Goal: Task Accomplishment & Management: Use online tool/utility

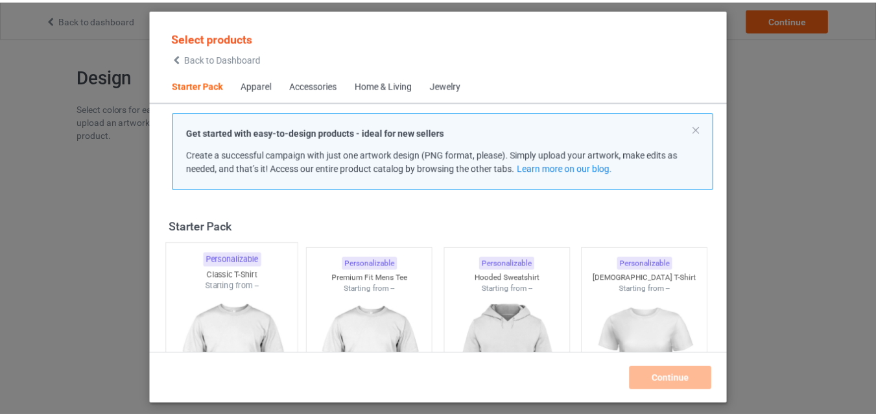
scroll to position [17, 0]
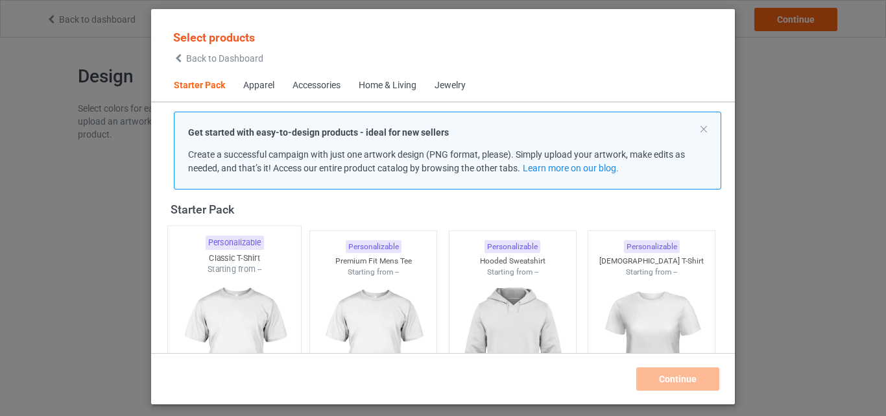
click at [233, 243] on div "Personalizable" at bounding box center [234, 242] width 58 height 14
click at [353, 285] on div at bounding box center [373, 349] width 126 height 145
click at [510, 296] on div at bounding box center [512, 349] width 126 height 145
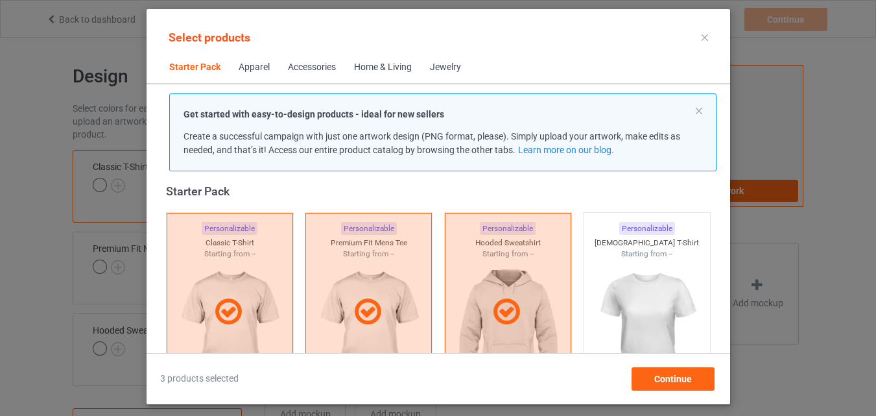
scroll to position [276, 0]
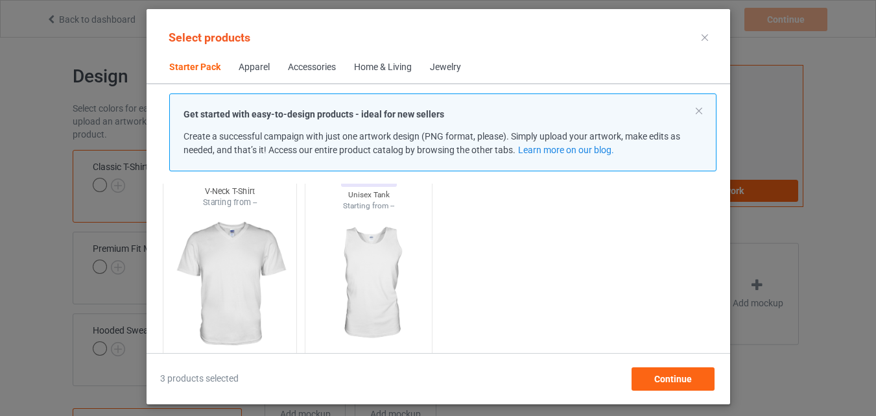
click at [198, 241] on img at bounding box center [230, 284] width 122 height 152
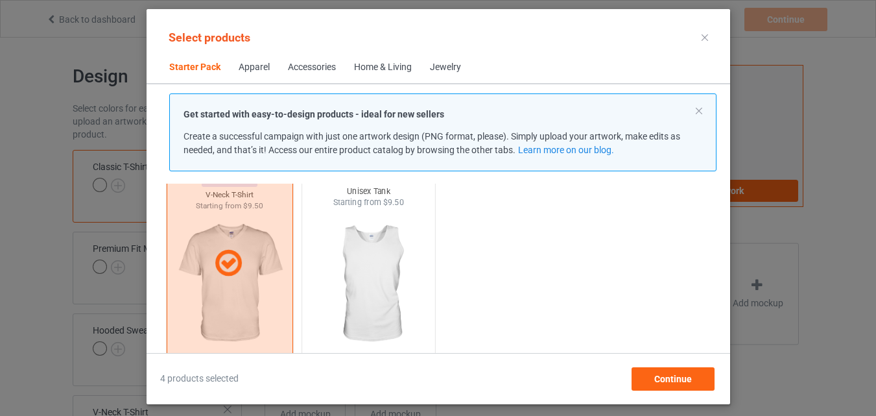
click at [340, 253] on img at bounding box center [368, 284] width 122 height 152
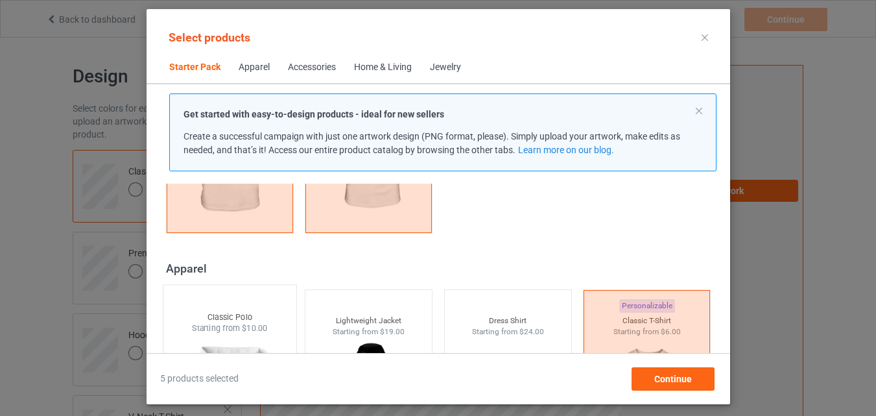
scroll to position [480, 0]
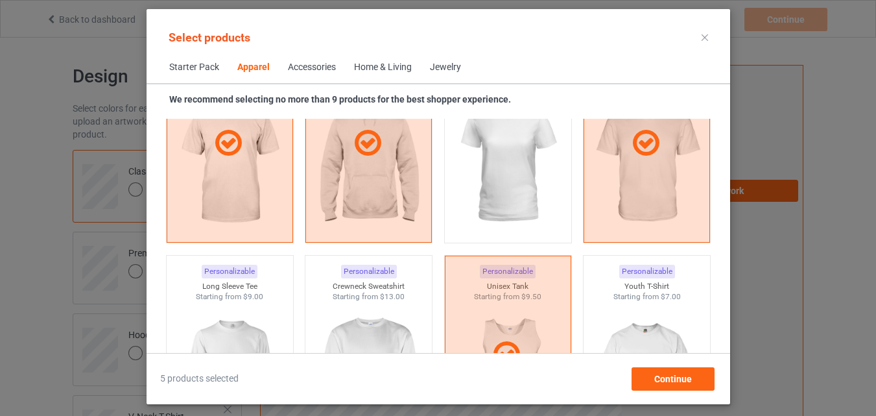
scroll to position [860, 0]
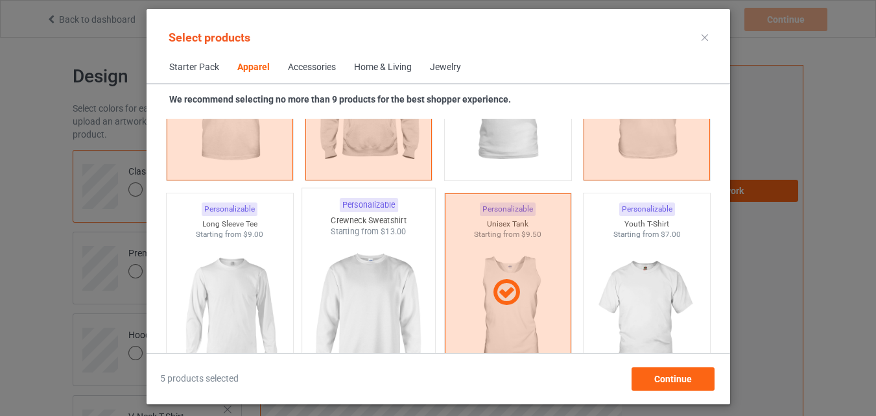
click at [353, 250] on img at bounding box center [368, 313] width 122 height 152
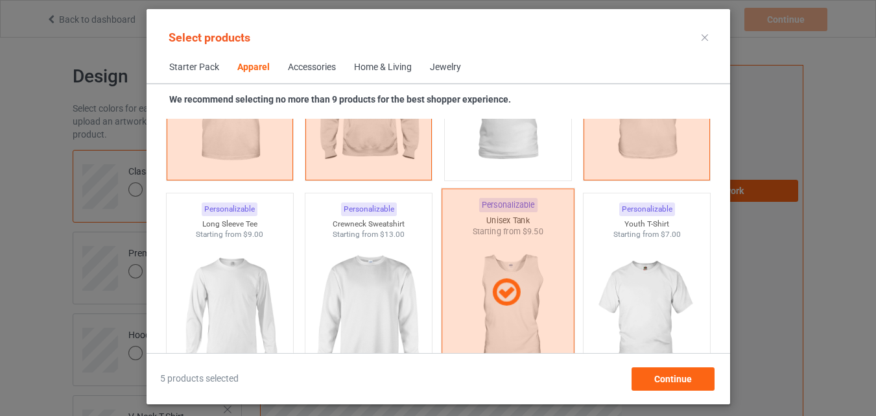
click at [211, 241] on img at bounding box center [229, 312] width 116 height 145
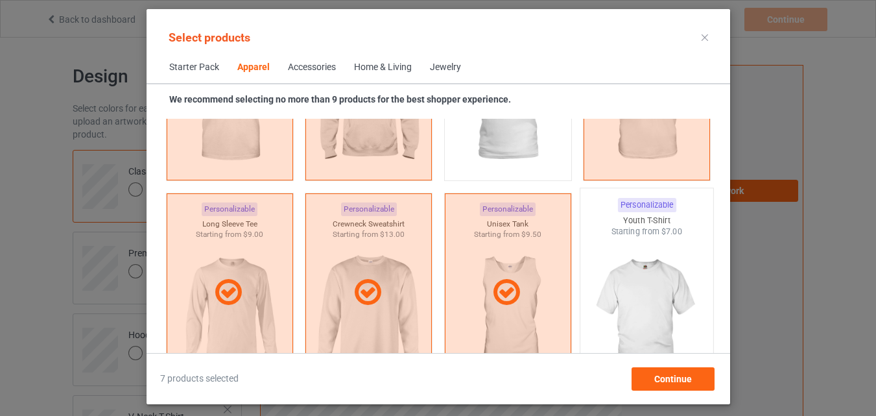
click at [605, 265] on img at bounding box center [646, 313] width 122 height 152
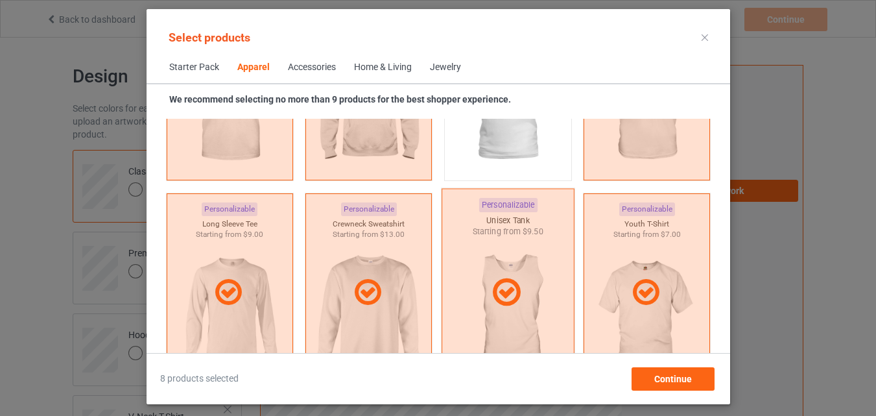
scroll to position [1119, 0]
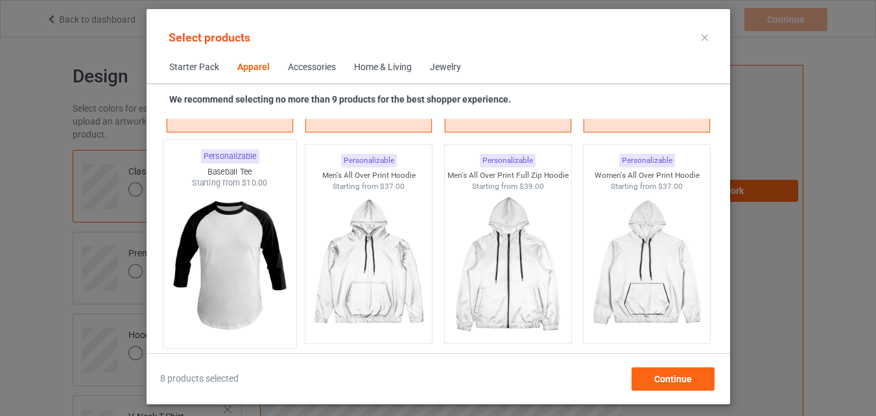
click at [263, 230] on img at bounding box center [230, 265] width 122 height 152
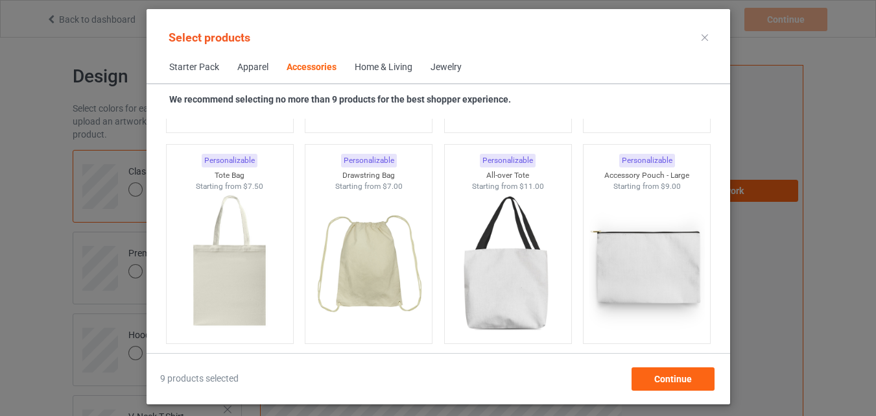
scroll to position [3712, 0]
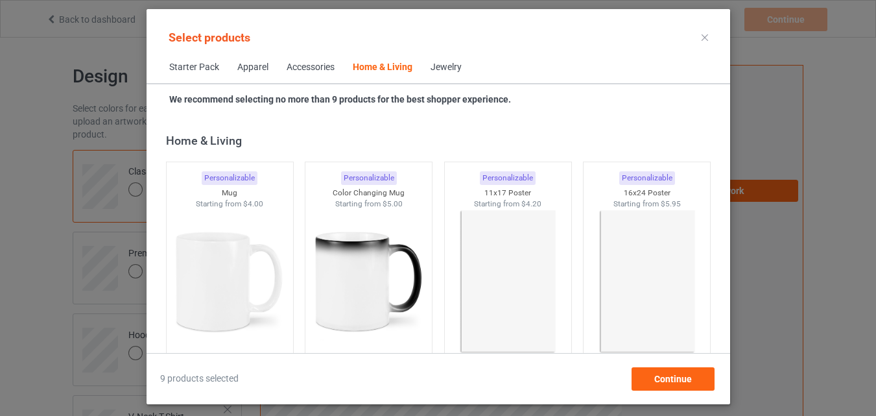
scroll to position [5917, 0]
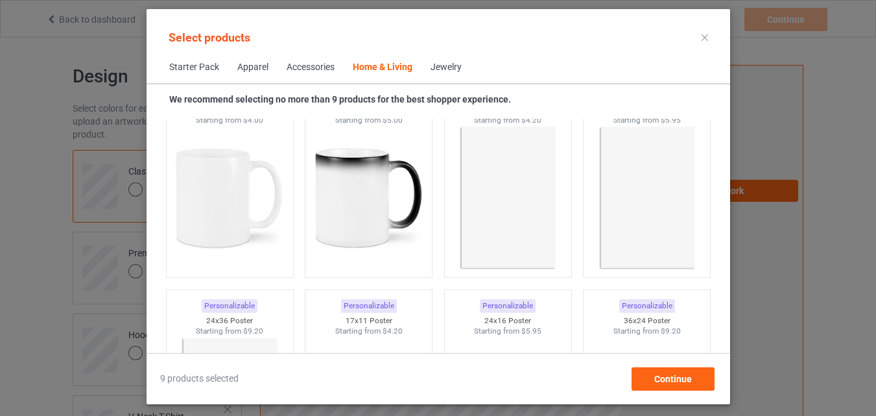
click at [397, 202] on img at bounding box center [369, 197] width 116 height 145
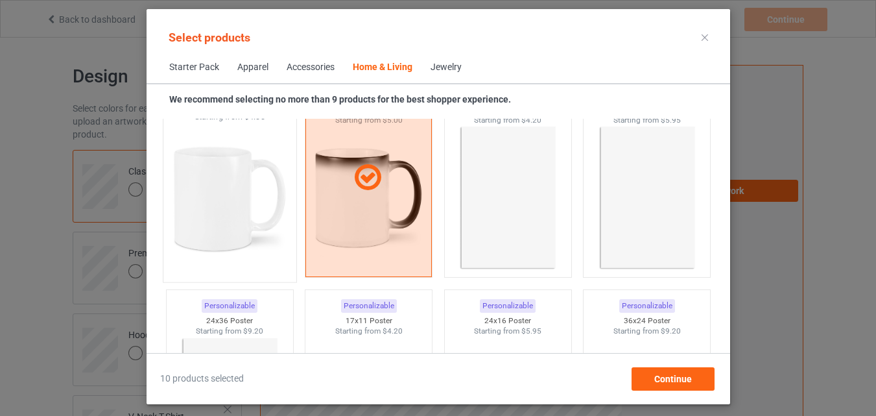
click at [283, 220] on img at bounding box center [230, 199] width 122 height 152
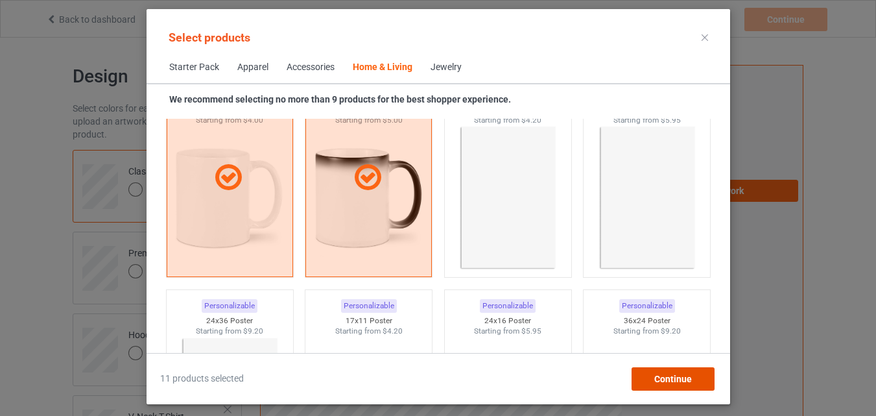
click at [653, 368] on div "Continue" at bounding box center [672, 378] width 83 height 23
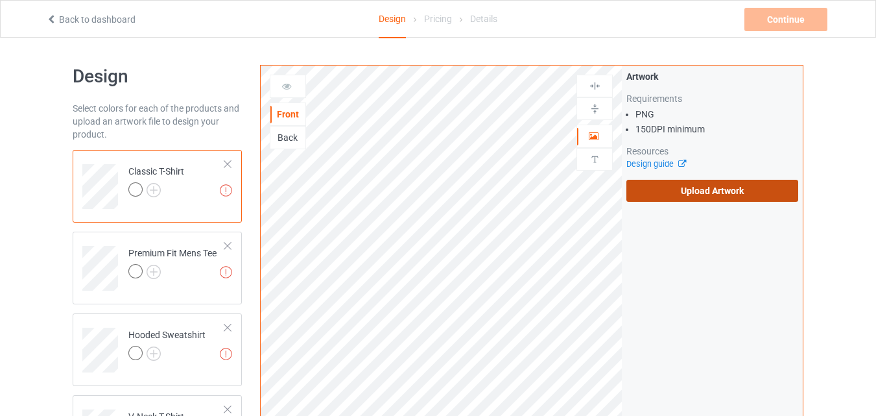
click at [663, 193] on label "Upload Artwork" at bounding box center [712, 191] width 172 height 22
click at [0, 0] on input "Upload Artwork" at bounding box center [0, 0] width 0 height 0
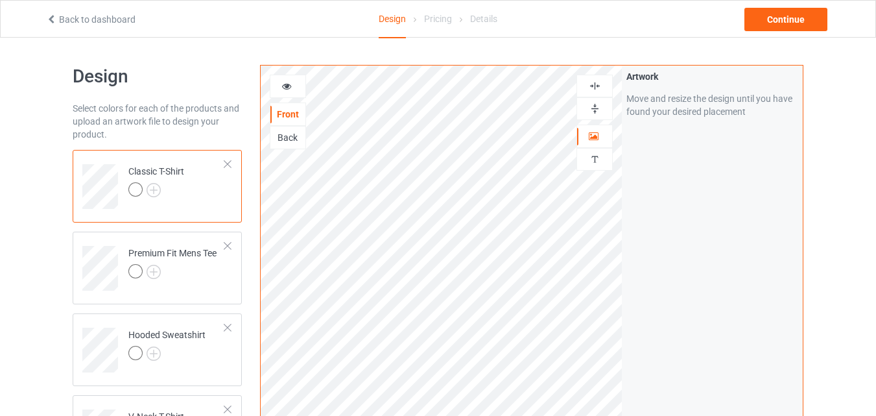
click at [596, 84] on img at bounding box center [595, 86] width 12 height 12
click at [285, 82] on icon at bounding box center [286, 84] width 11 height 9
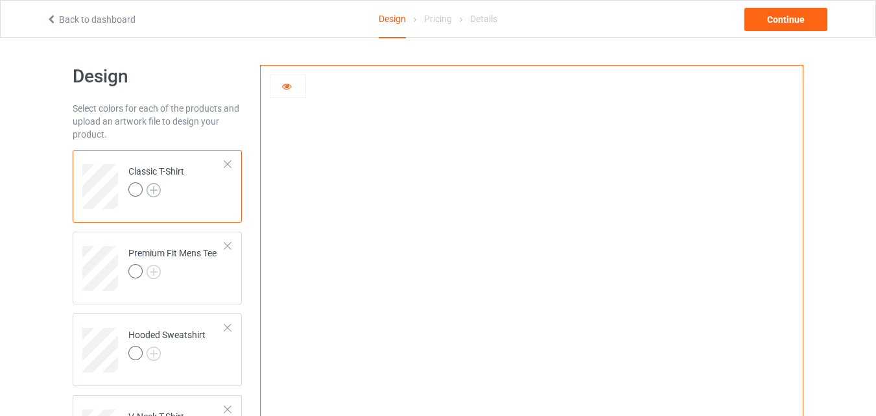
click at [156, 195] on img at bounding box center [154, 190] width 14 height 14
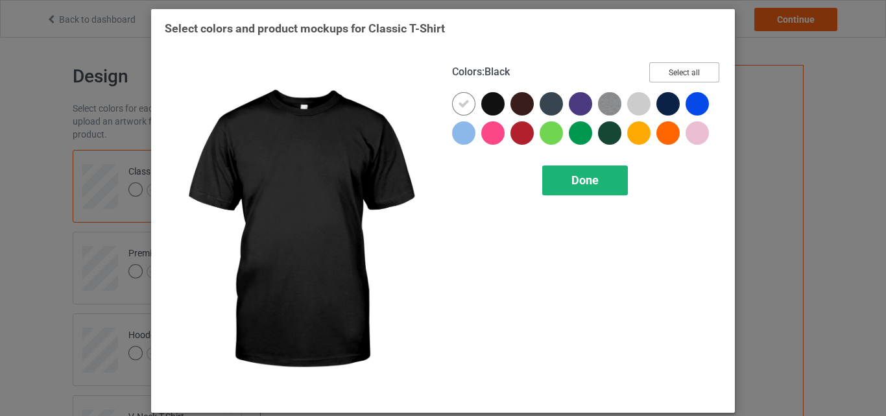
drag, startPoint x: 670, startPoint y: 65, endPoint x: 595, endPoint y: 169, distance: 127.2
click at [670, 66] on button "Select all" at bounding box center [684, 72] width 70 height 20
click at [595, 169] on div "Done" at bounding box center [585, 180] width 86 height 30
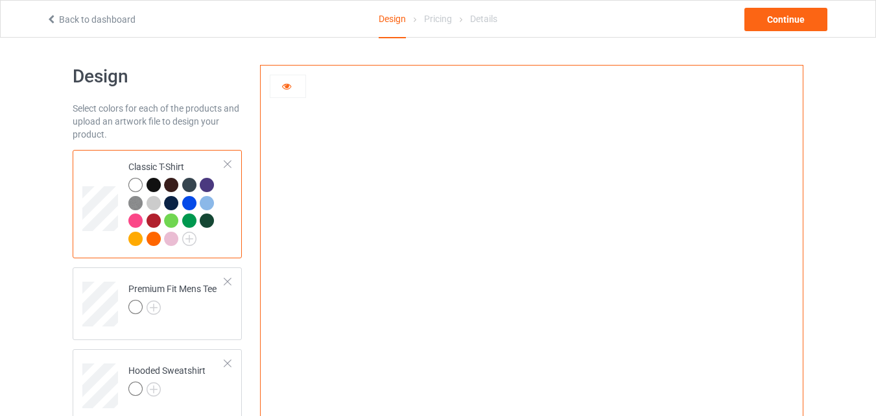
click at [151, 183] on div at bounding box center [154, 185] width 14 height 14
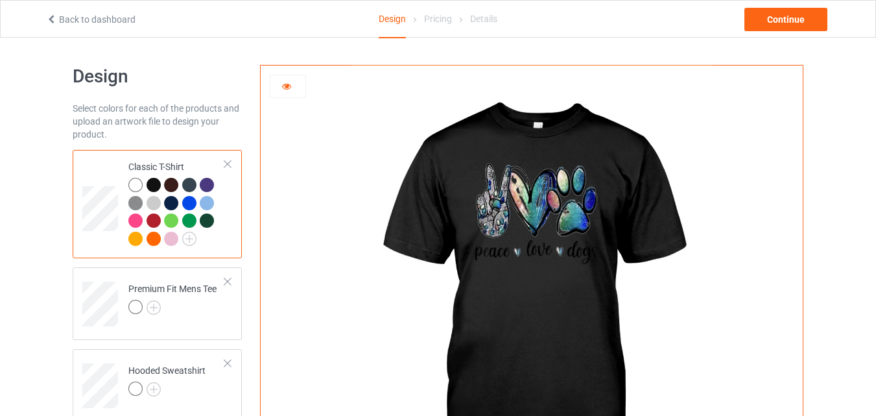
click at [176, 180] on div at bounding box center [171, 185] width 14 height 14
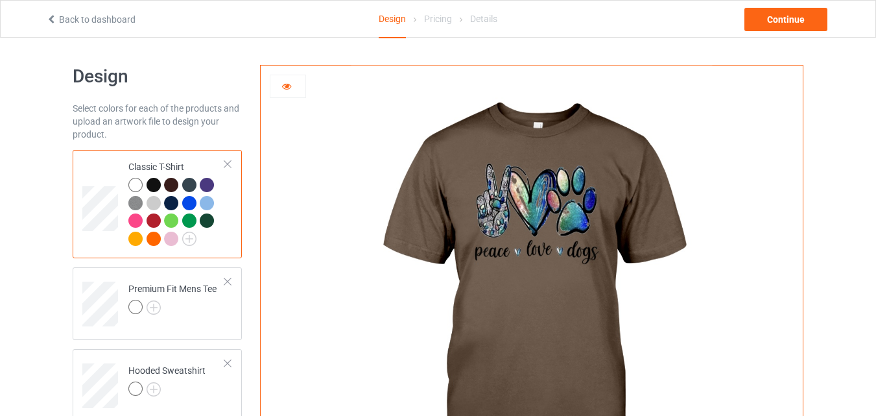
click at [207, 217] on div at bounding box center [207, 220] width 14 height 14
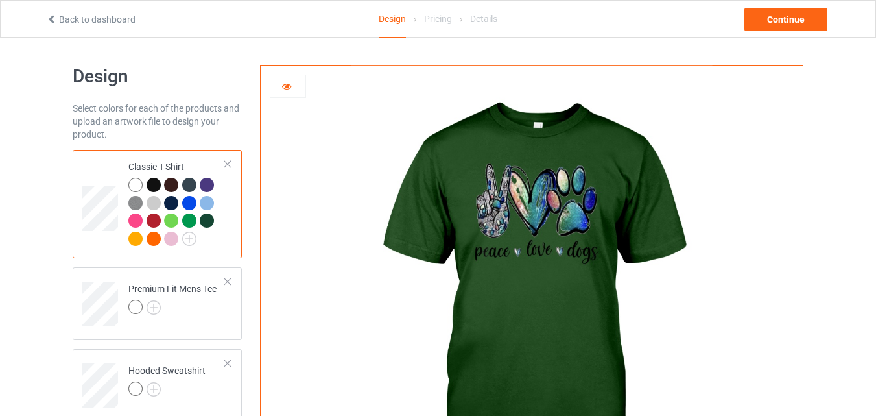
click at [174, 206] on div at bounding box center [171, 203] width 14 height 14
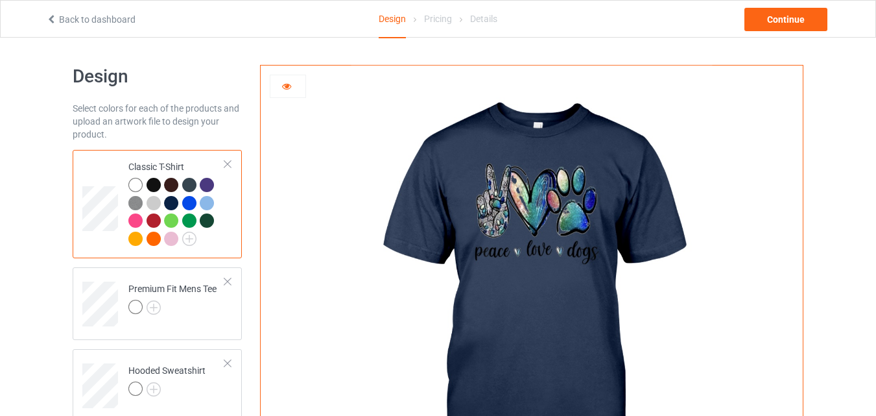
click at [135, 182] on div at bounding box center [135, 185] width 14 height 14
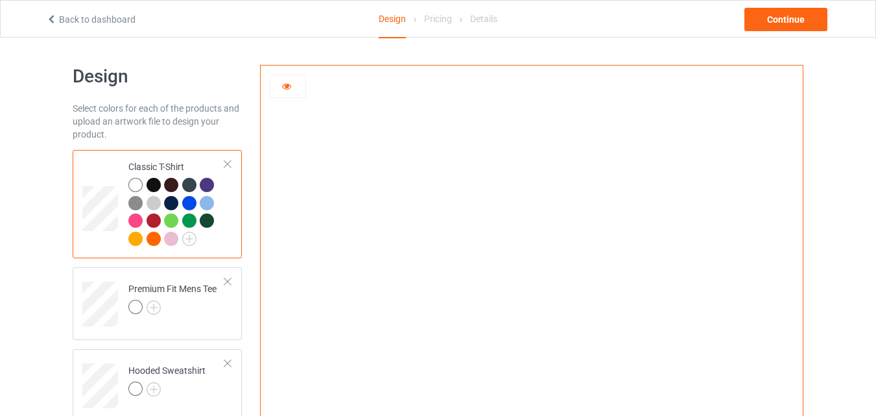
click at [285, 86] on icon at bounding box center [286, 84] width 11 height 9
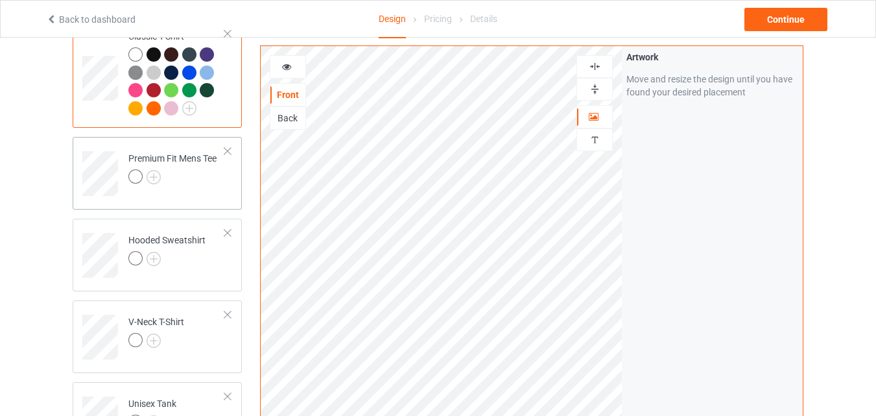
scroll to position [130, 0]
click at [157, 178] on img at bounding box center [154, 178] width 14 height 14
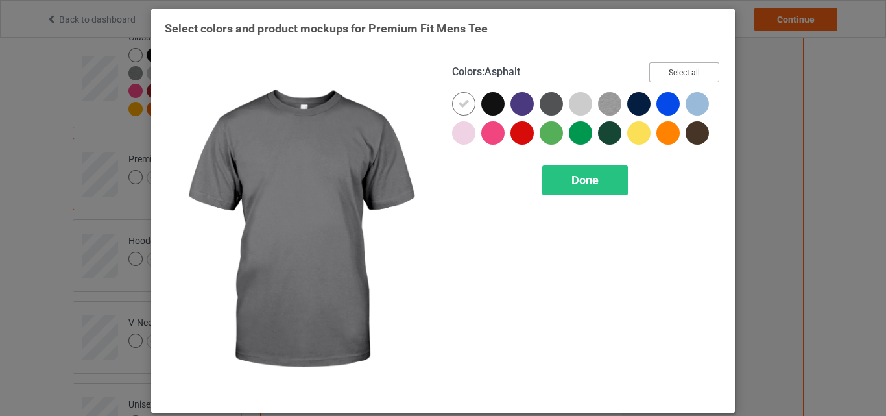
click at [666, 75] on button "Select all" at bounding box center [684, 72] width 70 height 20
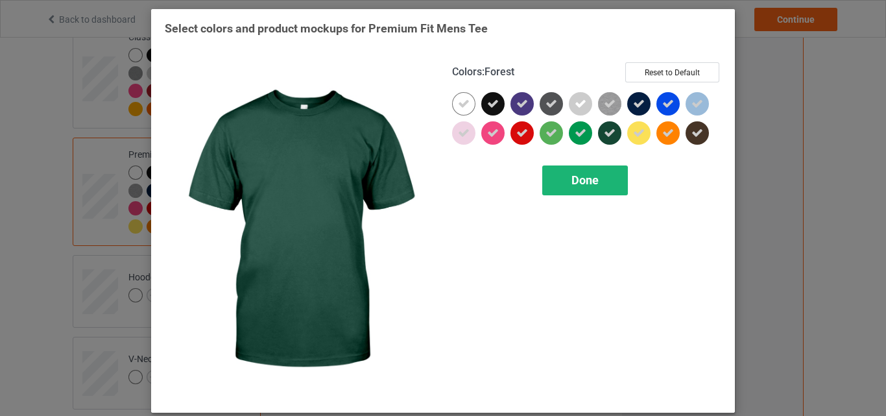
click at [585, 170] on div "Done" at bounding box center [585, 180] width 86 height 30
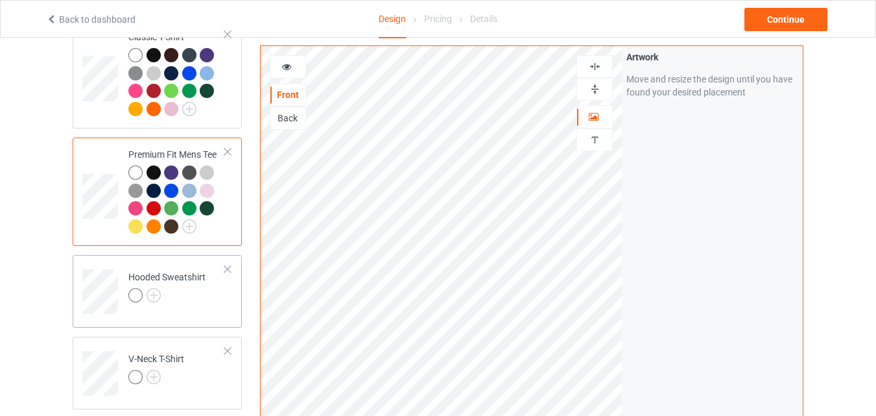
click at [144, 294] on div at bounding box center [137, 297] width 18 height 18
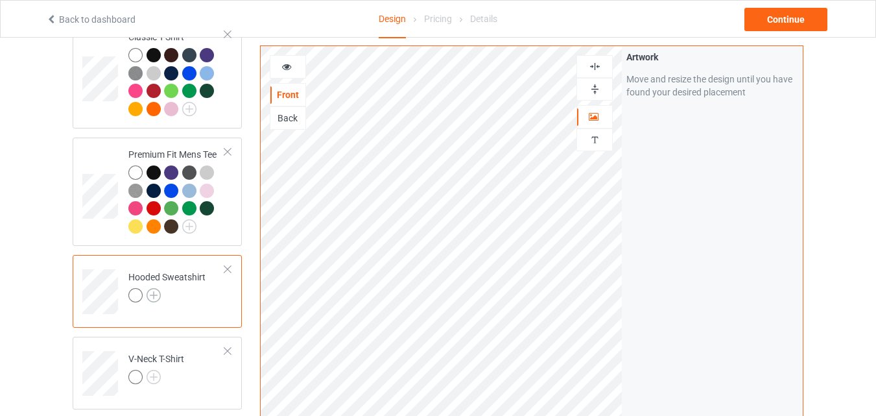
click at [155, 294] on img at bounding box center [154, 295] width 14 height 14
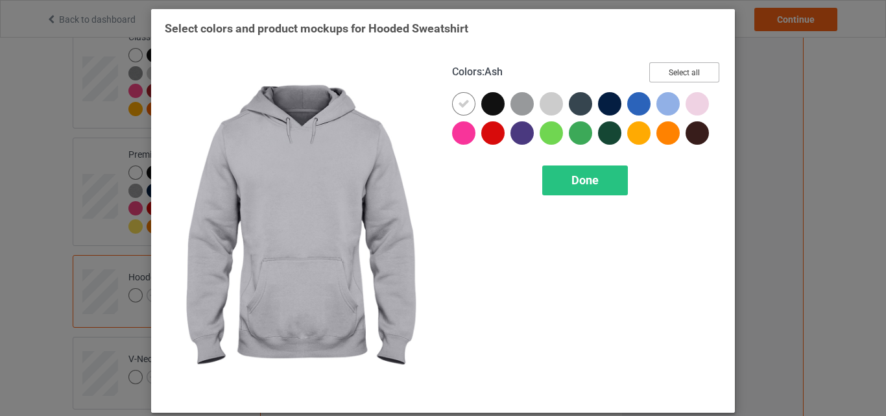
click at [689, 62] on button "Select all" at bounding box center [684, 72] width 70 height 20
click at [554, 174] on div "Done" at bounding box center [585, 180] width 86 height 30
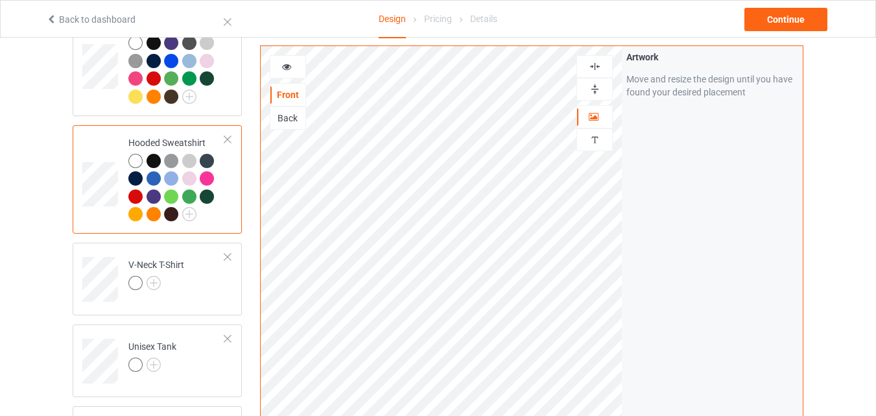
scroll to position [324, 0]
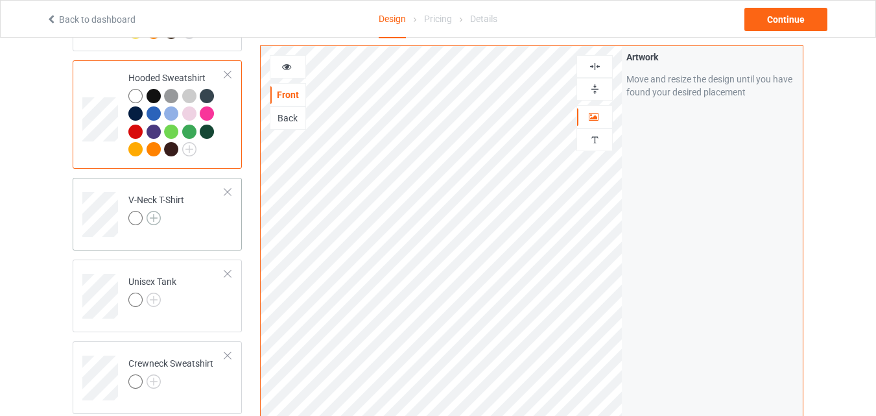
click at [156, 216] on img at bounding box center [154, 218] width 14 height 14
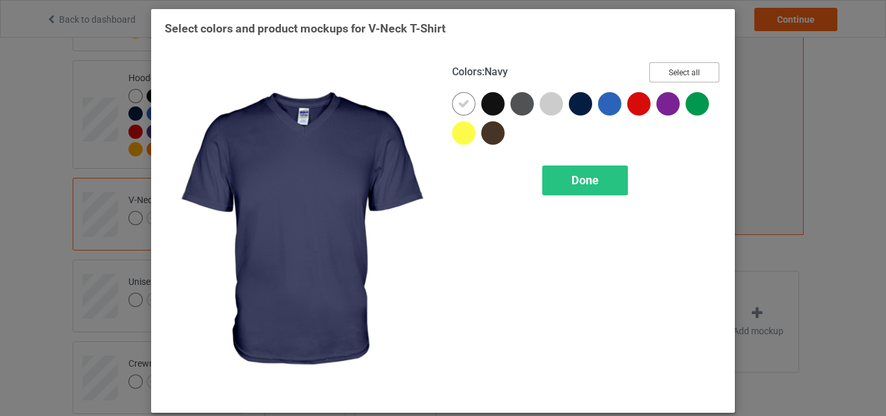
click at [694, 65] on button "Select all" at bounding box center [684, 72] width 70 height 20
click at [571, 174] on span "Done" at bounding box center [584, 180] width 27 height 14
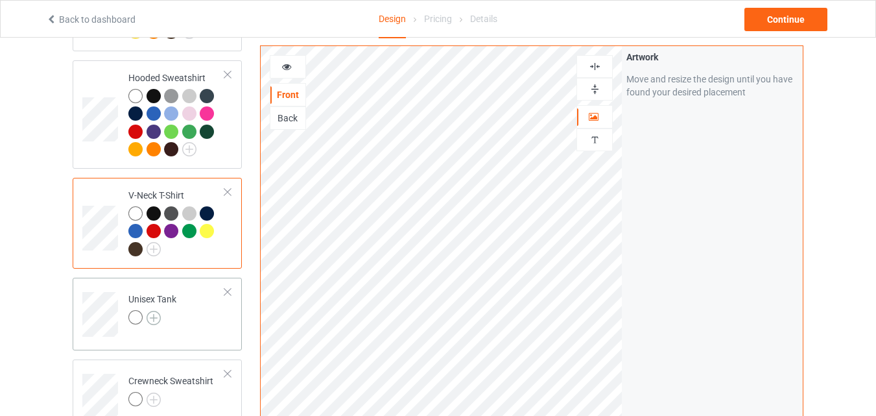
click at [156, 318] on img at bounding box center [154, 318] width 14 height 14
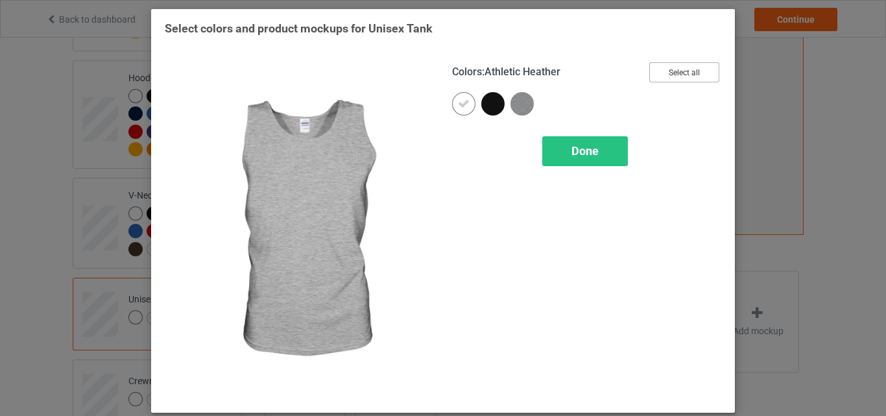
click at [654, 67] on button "Select all" at bounding box center [684, 72] width 70 height 20
click at [581, 145] on span "Done" at bounding box center [584, 151] width 27 height 14
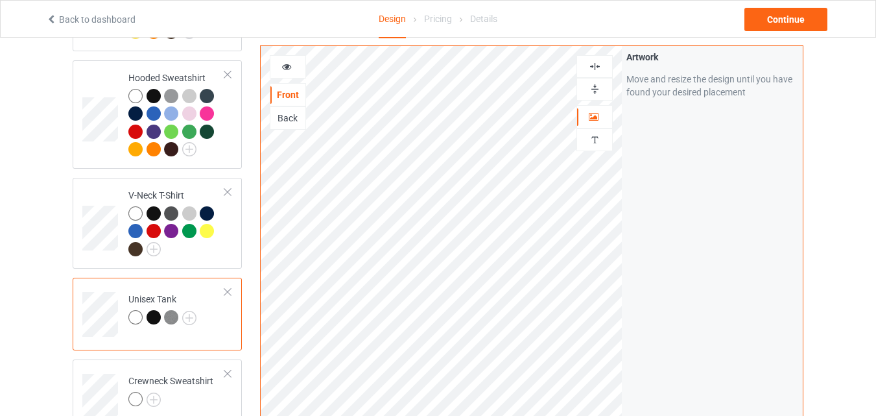
scroll to position [454, 0]
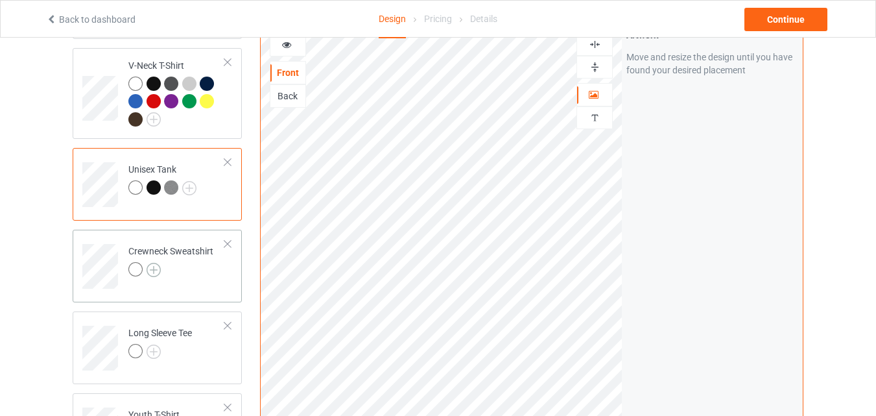
click at [154, 277] on img at bounding box center [154, 270] width 14 height 14
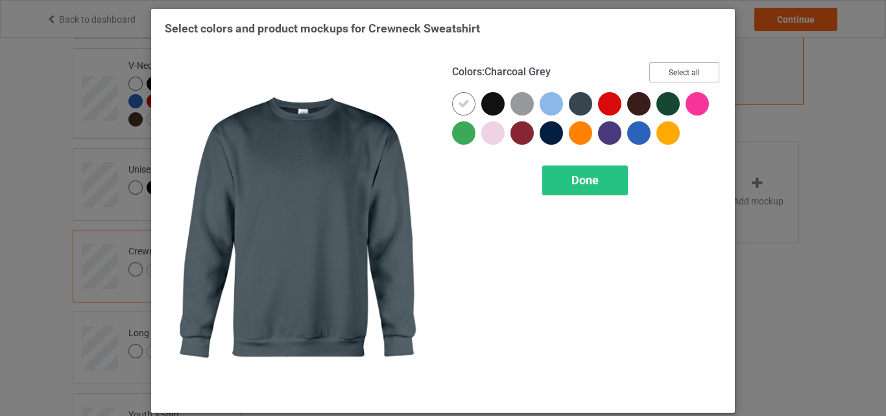
click at [668, 73] on button "Select all" at bounding box center [684, 72] width 70 height 20
click at [579, 187] on span "Done" at bounding box center [584, 180] width 27 height 14
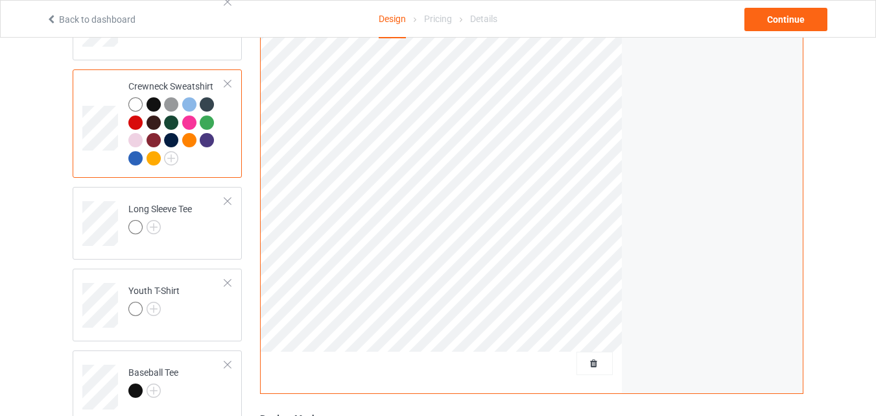
scroll to position [648, 0]
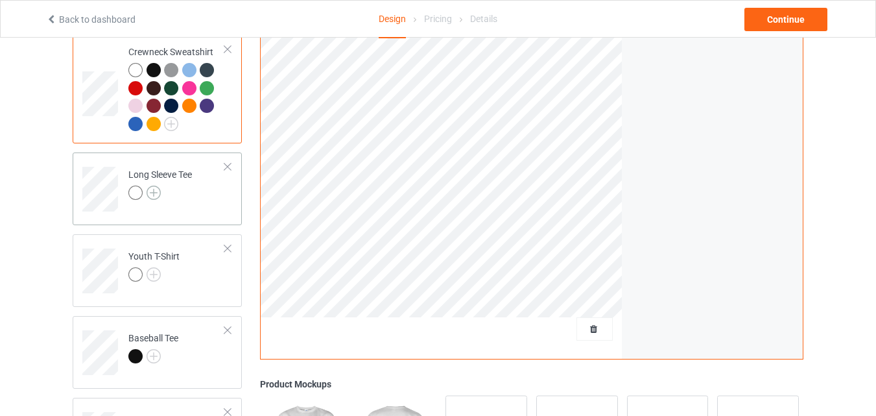
click at [157, 198] on img at bounding box center [154, 192] width 14 height 14
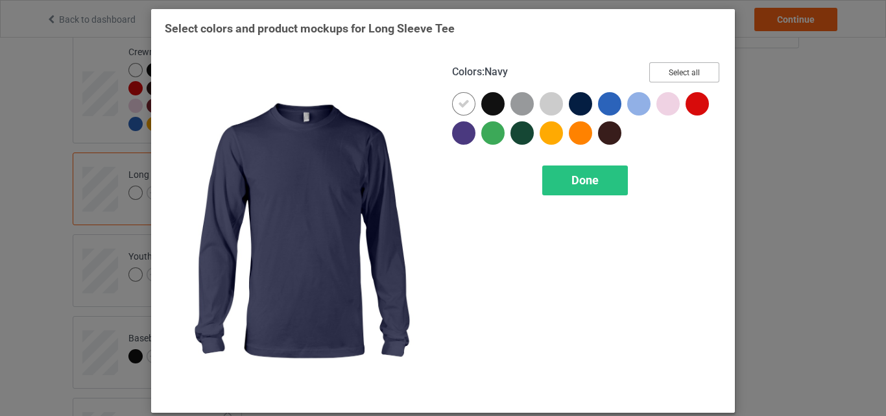
click at [657, 78] on button "Select all" at bounding box center [684, 72] width 70 height 20
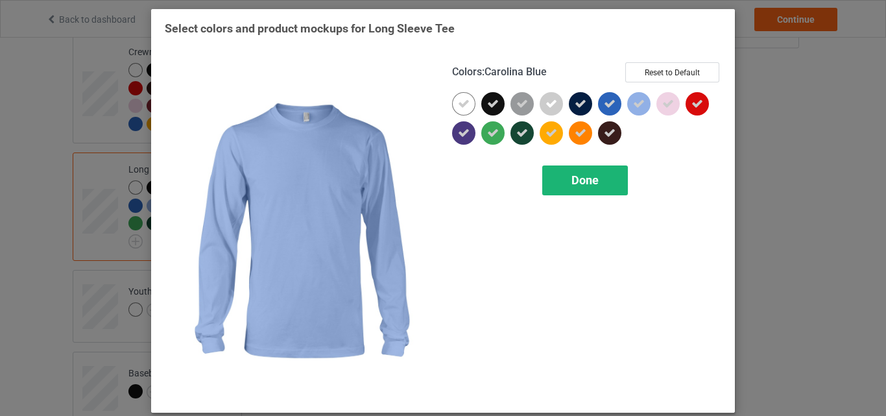
click at [580, 180] on span "Done" at bounding box center [584, 180] width 27 height 14
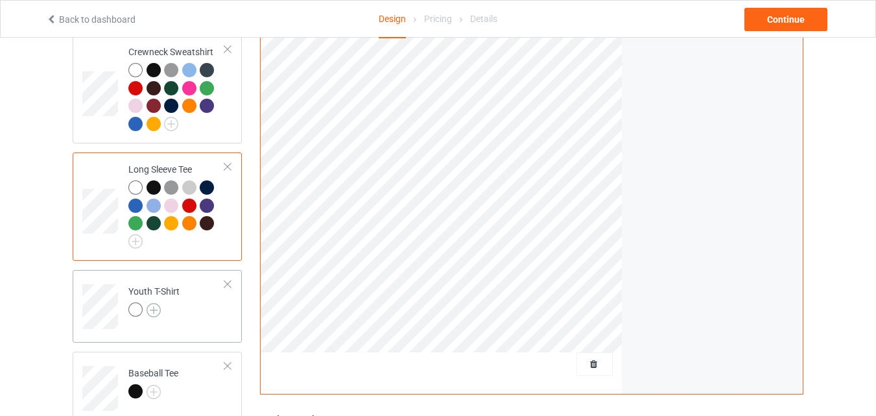
click at [152, 309] on img at bounding box center [154, 310] width 14 height 14
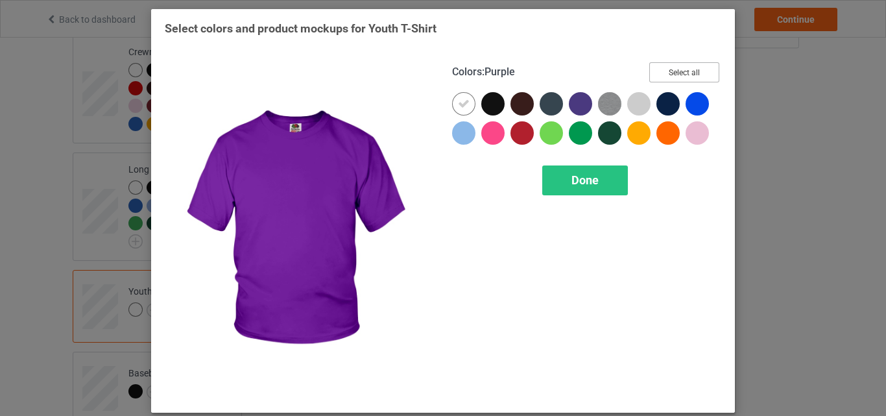
click at [682, 76] on button "Select all" at bounding box center [684, 72] width 70 height 20
click at [563, 171] on div "Done" at bounding box center [585, 180] width 86 height 30
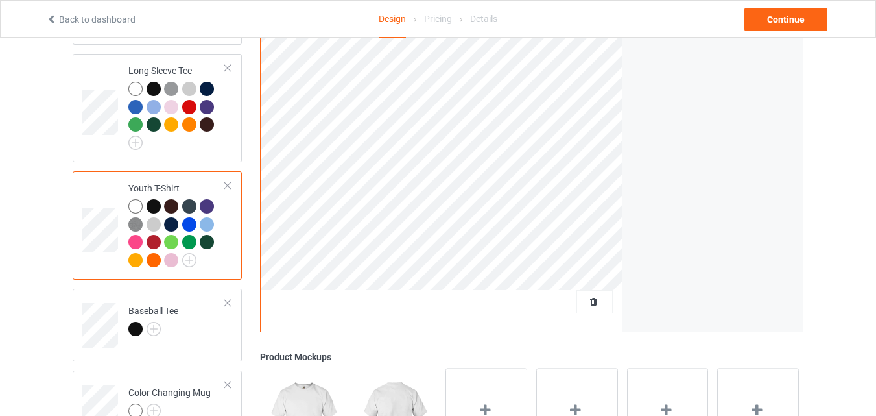
scroll to position [778, 0]
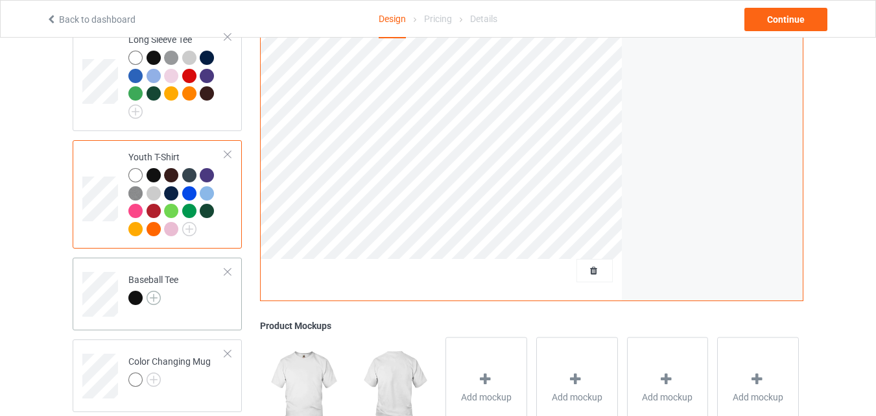
click at [154, 300] on img at bounding box center [154, 297] width 14 height 14
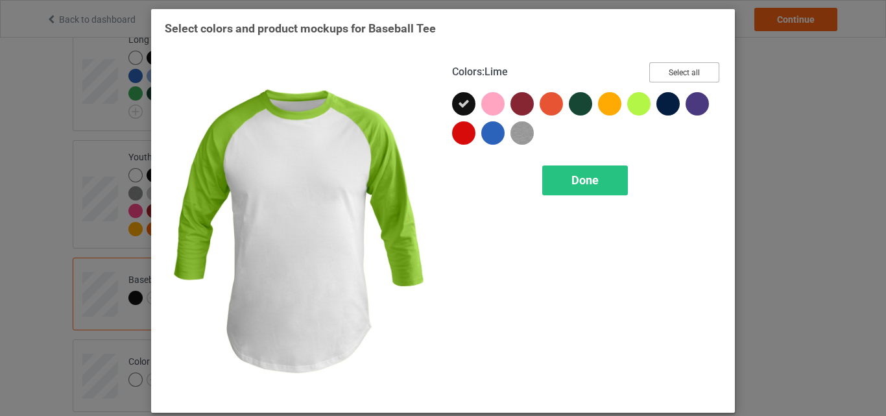
click at [656, 75] on button "Select all" at bounding box center [684, 72] width 70 height 20
click at [580, 182] on span "Done" at bounding box center [584, 180] width 27 height 14
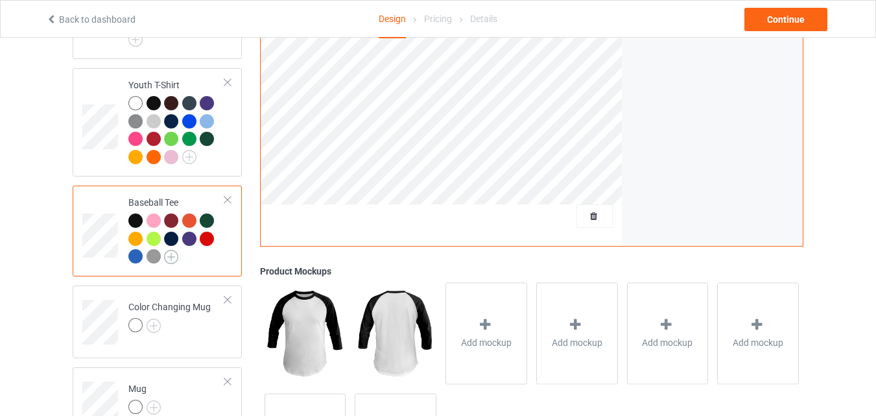
scroll to position [967, 0]
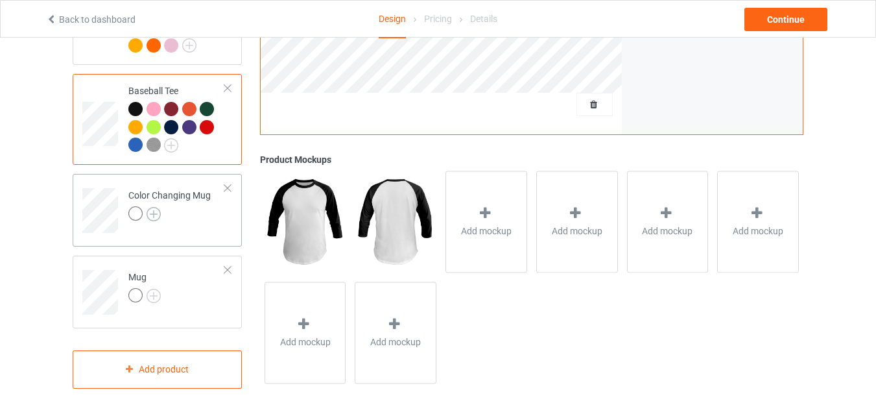
click at [160, 219] on img at bounding box center [154, 214] width 14 height 14
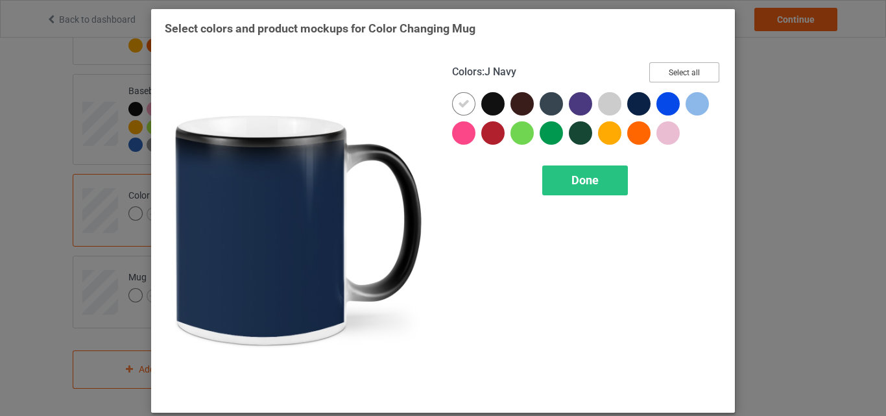
click at [668, 68] on button "Select all" at bounding box center [684, 72] width 70 height 20
click at [559, 181] on div "Done" at bounding box center [585, 180] width 86 height 30
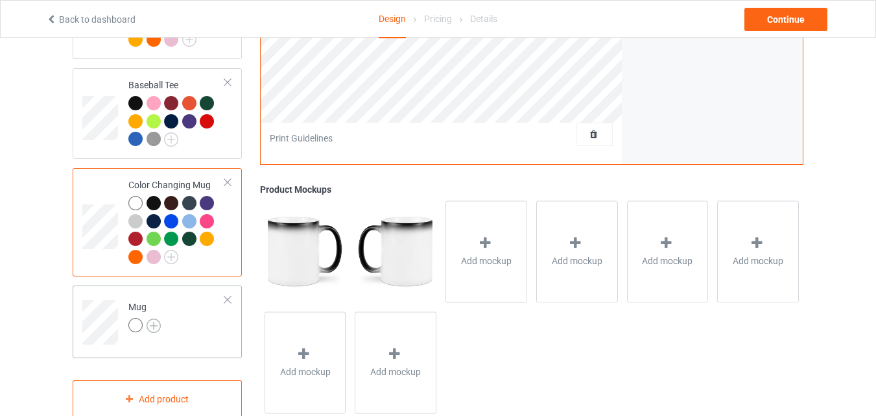
click at [150, 328] on img at bounding box center [154, 325] width 14 height 14
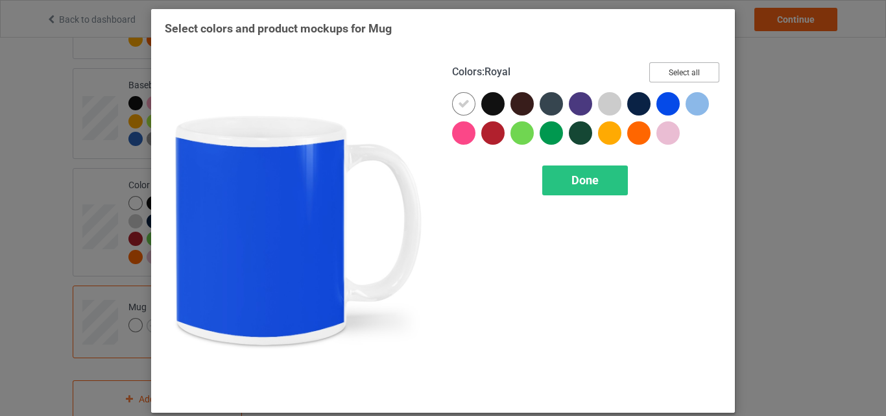
click at [667, 73] on button "Select all" at bounding box center [684, 72] width 70 height 20
click at [600, 178] on div "Done" at bounding box center [585, 180] width 86 height 30
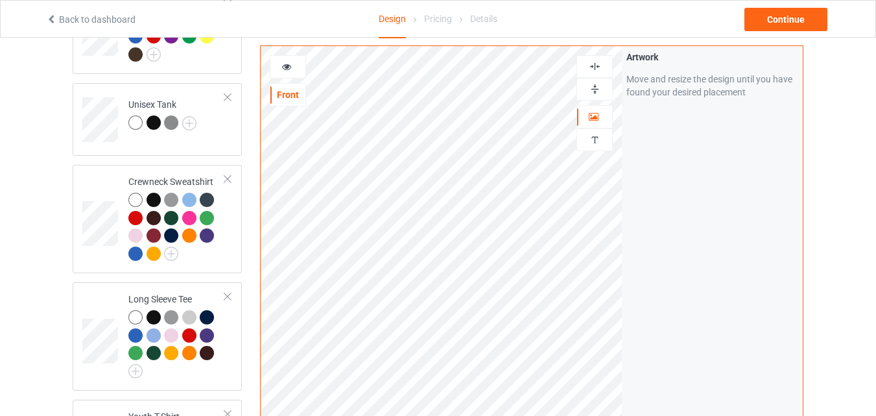
scroll to position [513, 0]
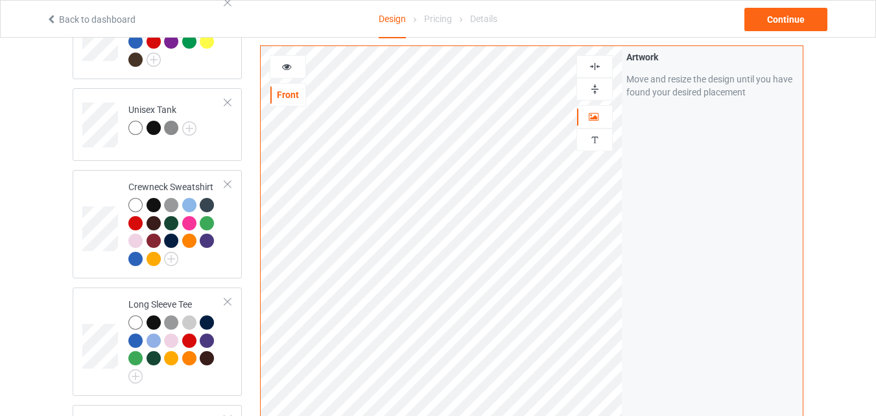
click at [287, 56] on div at bounding box center [288, 66] width 36 height 23
click at [286, 64] on icon at bounding box center [286, 64] width 11 height 9
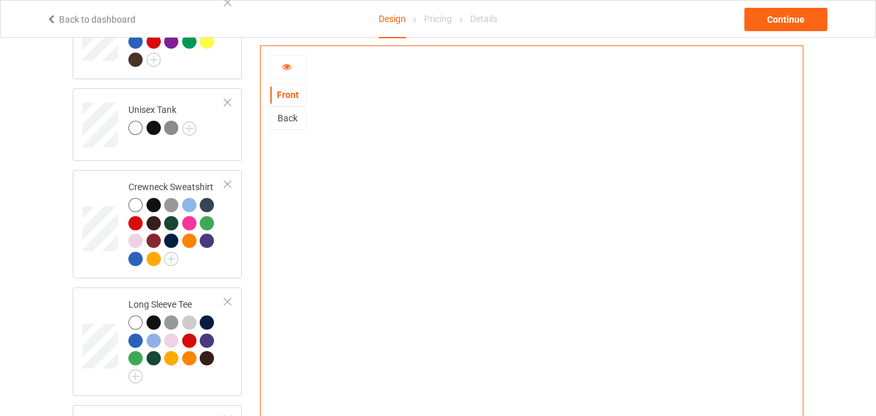
click at [281, 73] on div at bounding box center [287, 66] width 35 height 13
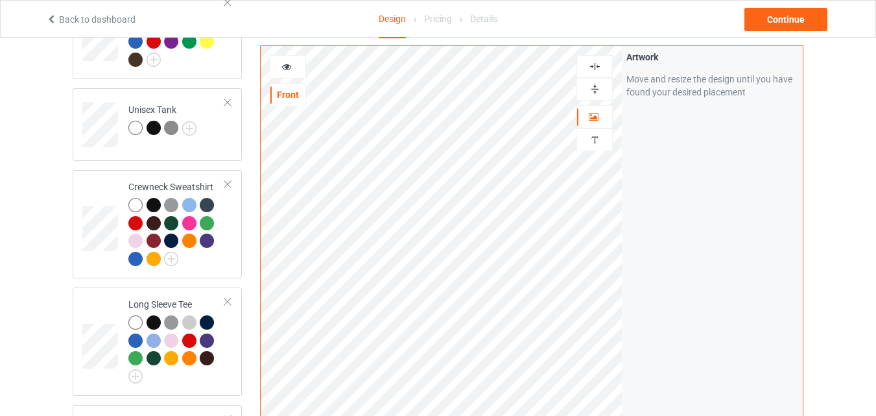
click at [599, 84] on img at bounding box center [595, 89] width 12 height 12
click at [286, 64] on icon at bounding box center [286, 64] width 11 height 9
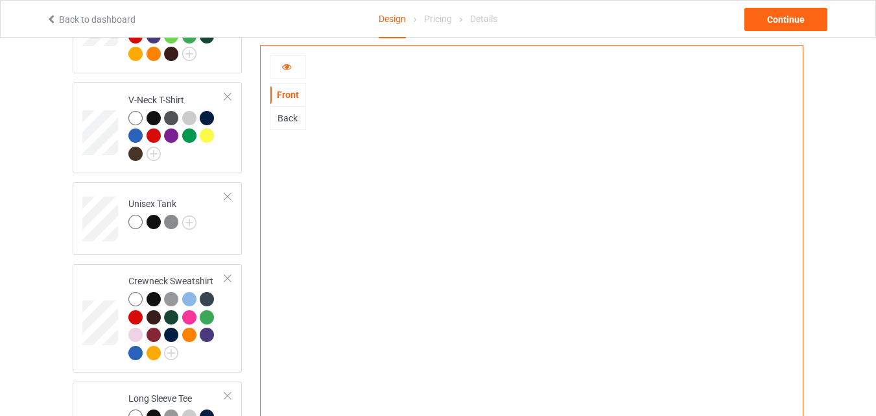
scroll to position [254, 0]
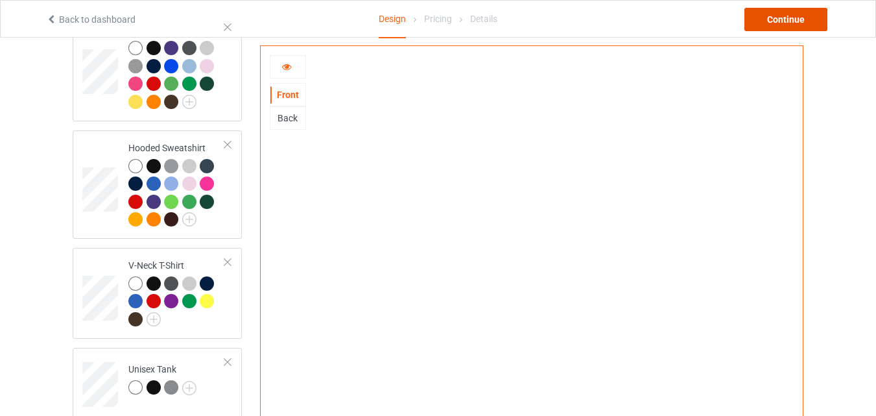
click at [785, 14] on div "Continue" at bounding box center [785, 19] width 83 height 23
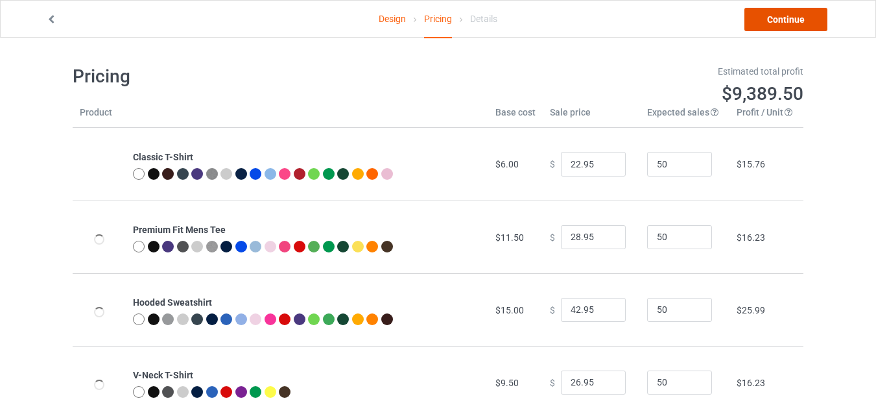
click at [795, 14] on link "Continue" at bounding box center [785, 19] width 83 height 23
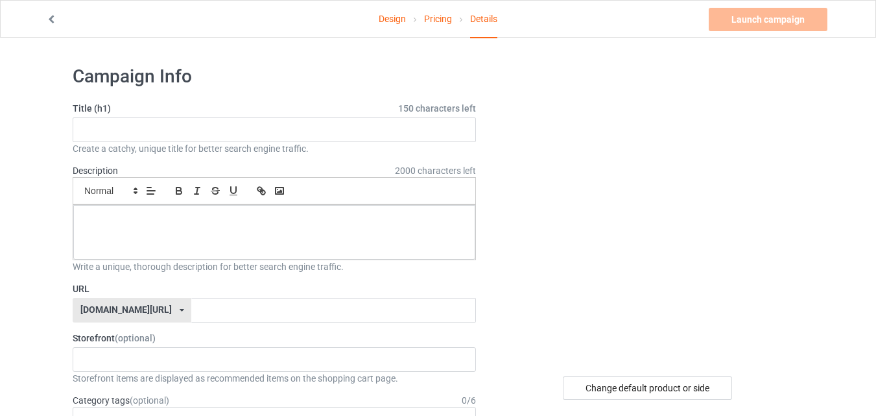
click at [389, 17] on link "Design" at bounding box center [392, 19] width 27 height 36
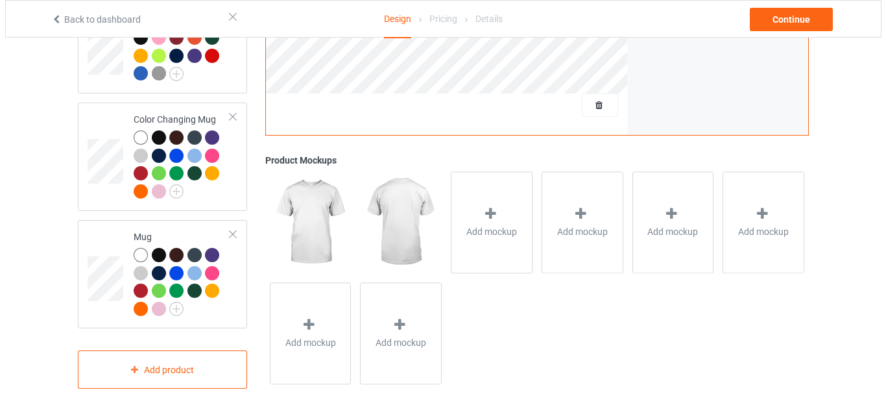
scroll to position [1040, 0]
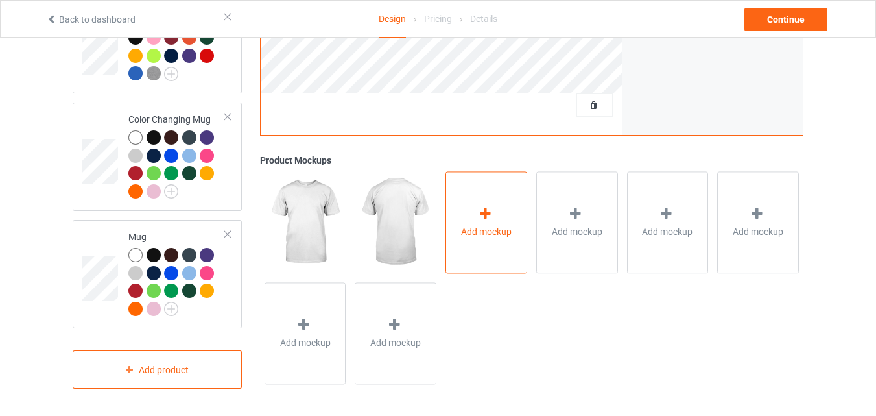
click at [475, 200] on div "Add mockup" at bounding box center [486, 222] width 82 height 102
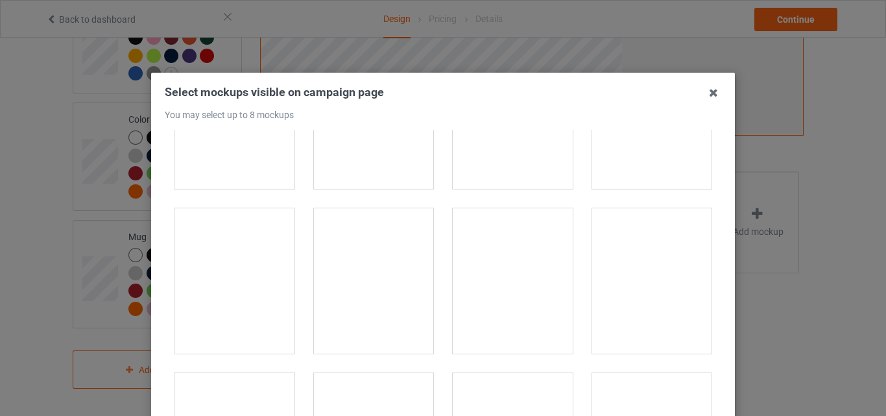
scroll to position [259, 0]
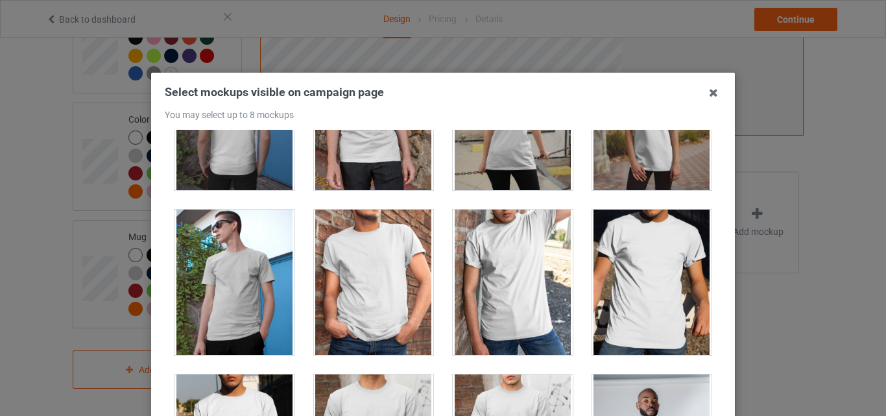
click at [512, 258] on div at bounding box center [513, 281] width 120 height 145
click at [370, 255] on div at bounding box center [374, 281] width 120 height 145
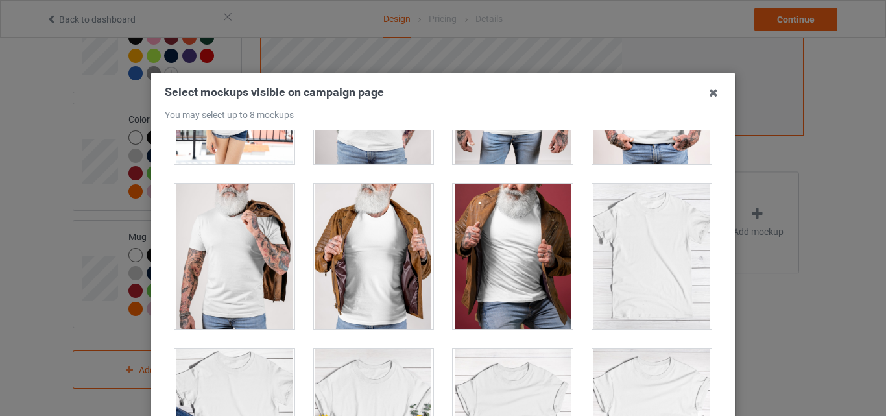
scroll to position [18087, 0]
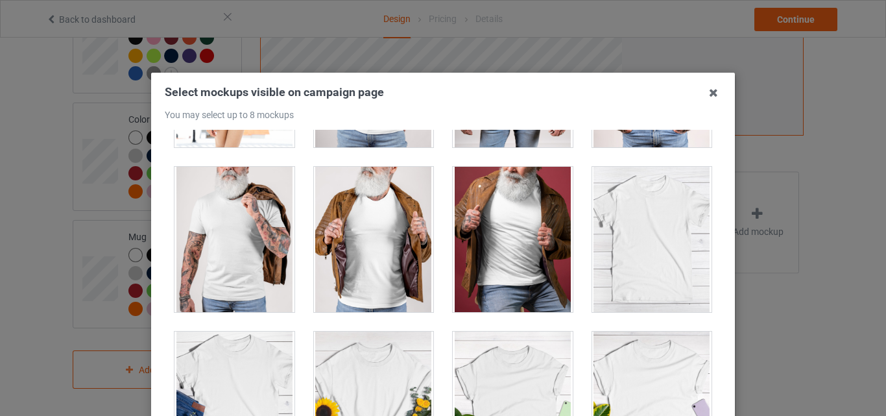
click at [665, 239] on div at bounding box center [652, 239] width 120 height 145
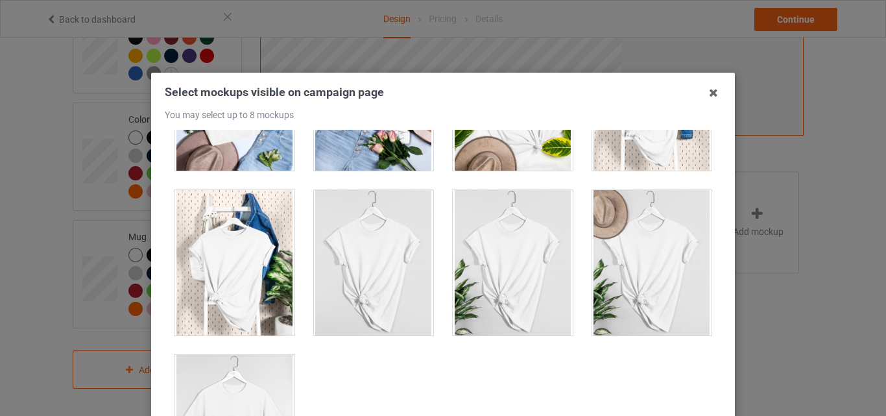
scroll to position [18605, 0]
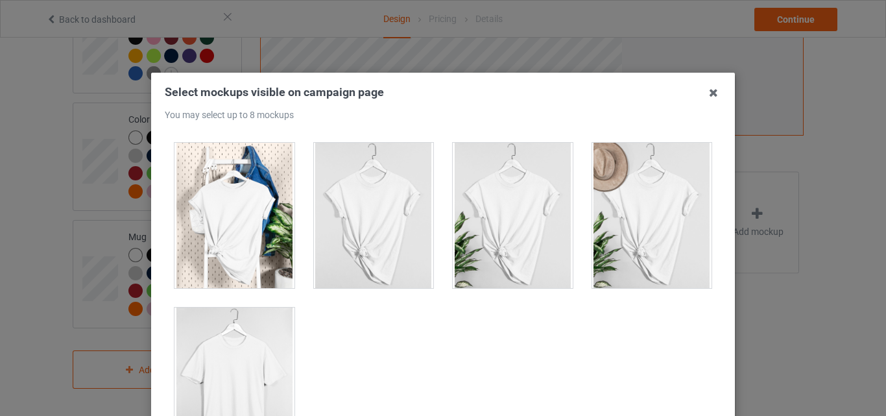
click at [249, 345] on div at bounding box center [234, 379] width 120 height 145
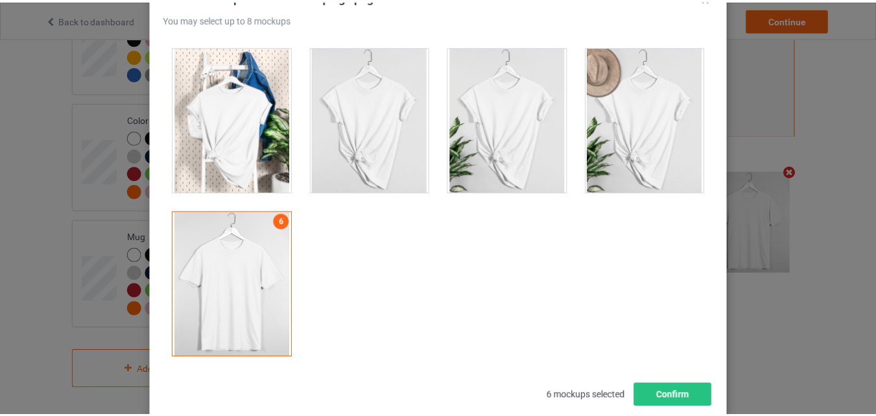
scroll to position [178, 0]
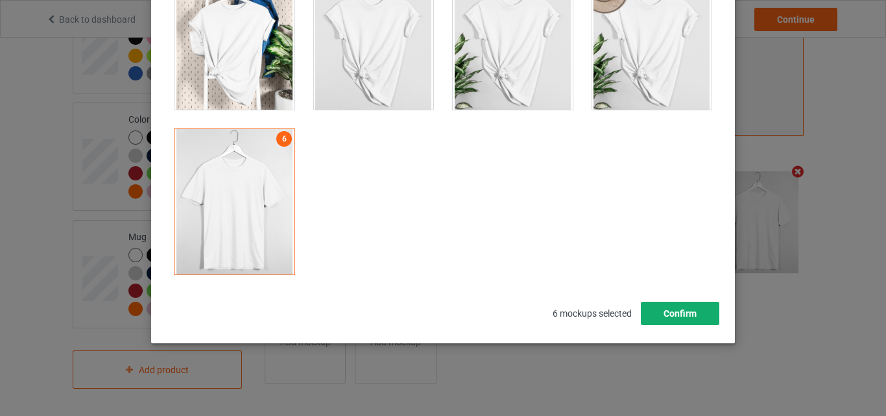
click at [670, 309] on button "Confirm" at bounding box center [680, 312] width 78 height 23
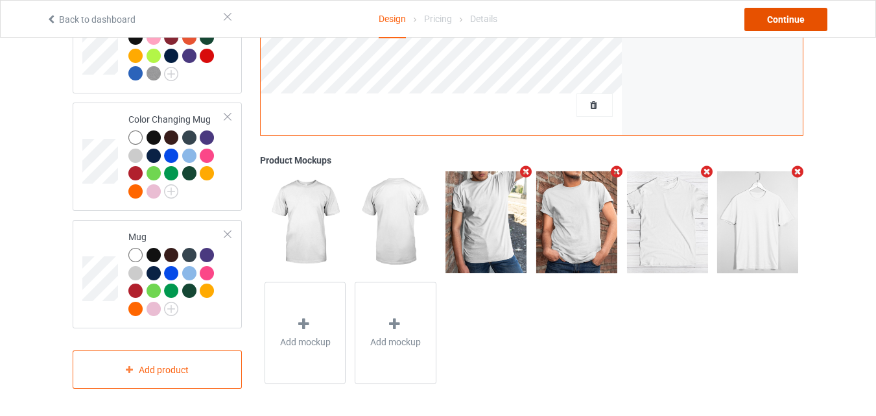
click at [790, 19] on div "Continue" at bounding box center [785, 19] width 83 height 23
